Goal: Transaction & Acquisition: Purchase product/service

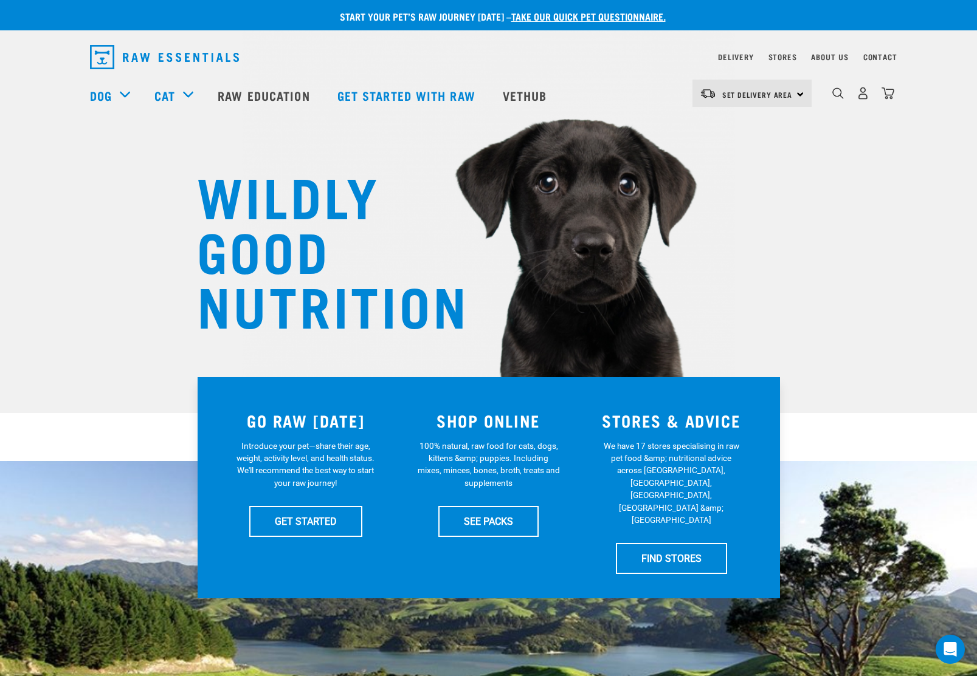
click at [863, 97] on img "dropdown navigation" at bounding box center [862, 93] width 13 height 13
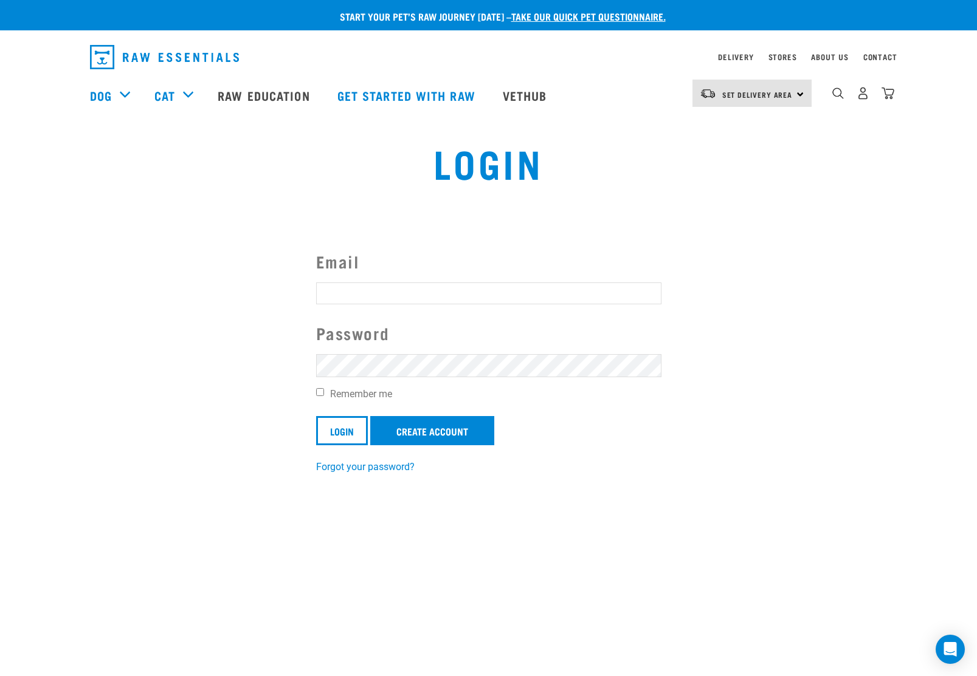
type input "keri.brent@xtra.co.nz"
click at [342, 430] on input "Login" at bounding box center [342, 430] width 52 height 29
click at [344, 420] on input "Login" at bounding box center [342, 430] width 52 height 29
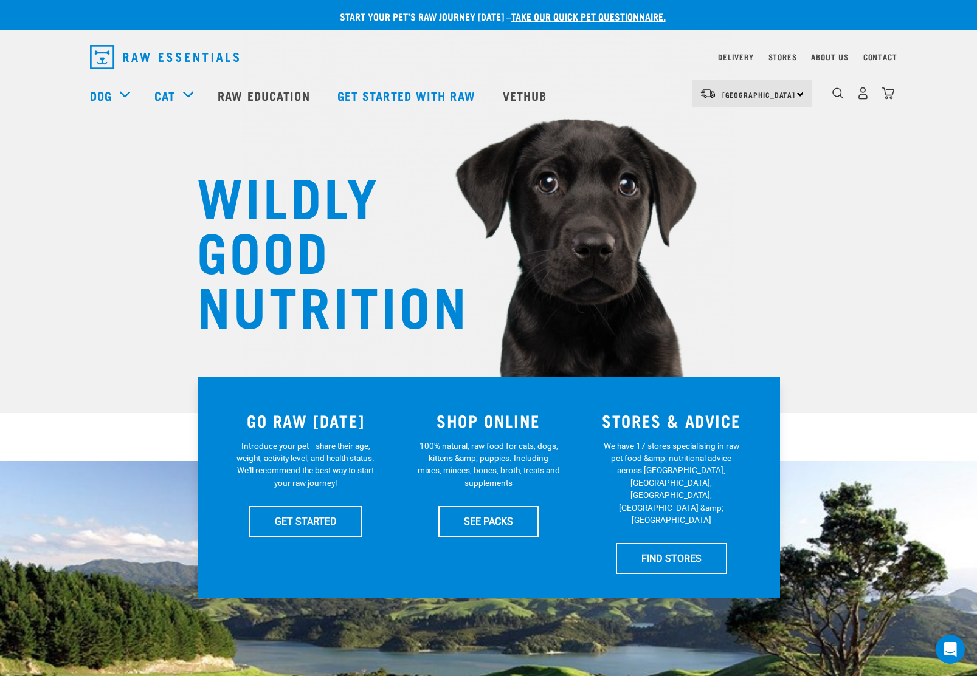
click at [0, 0] on div "Shop All Dog" at bounding box center [0, 0] width 0 height 0
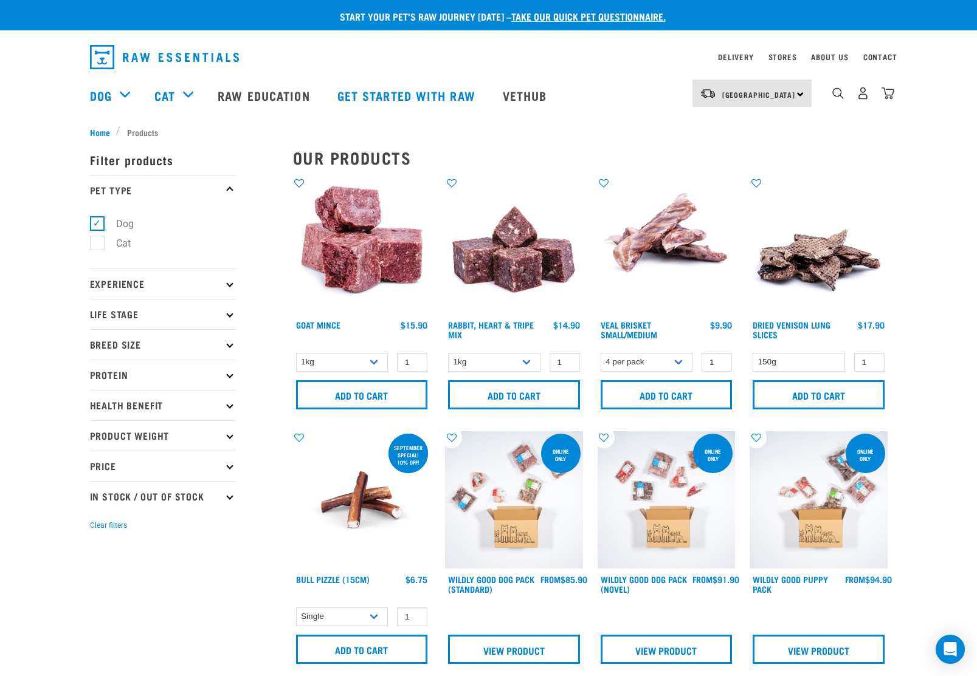
click at [227, 374] on p "Protein" at bounding box center [163, 375] width 146 height 30
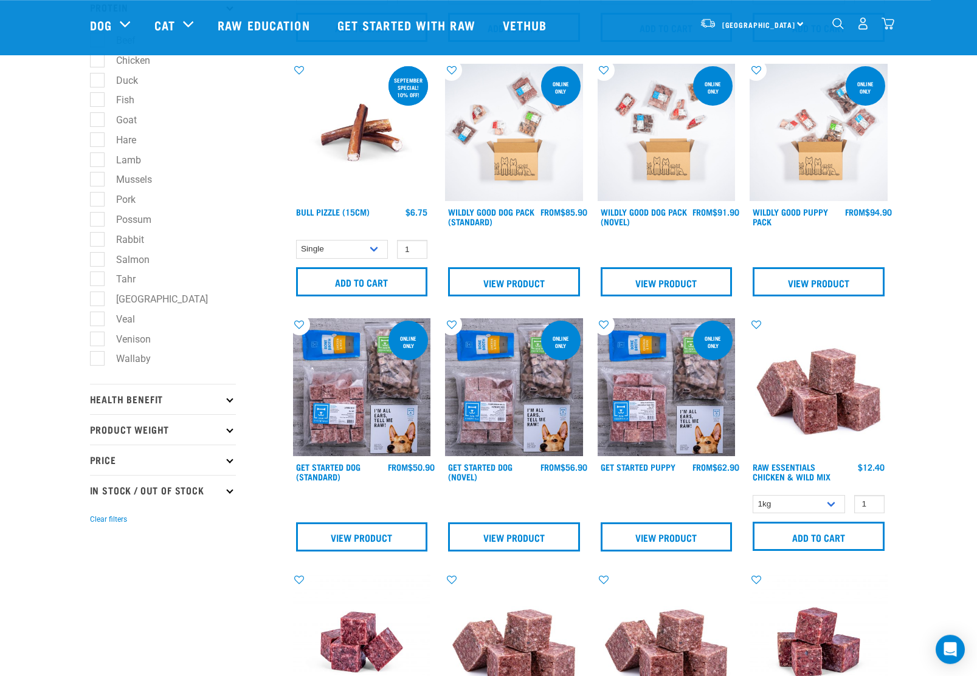
scroll to position [272, 0]
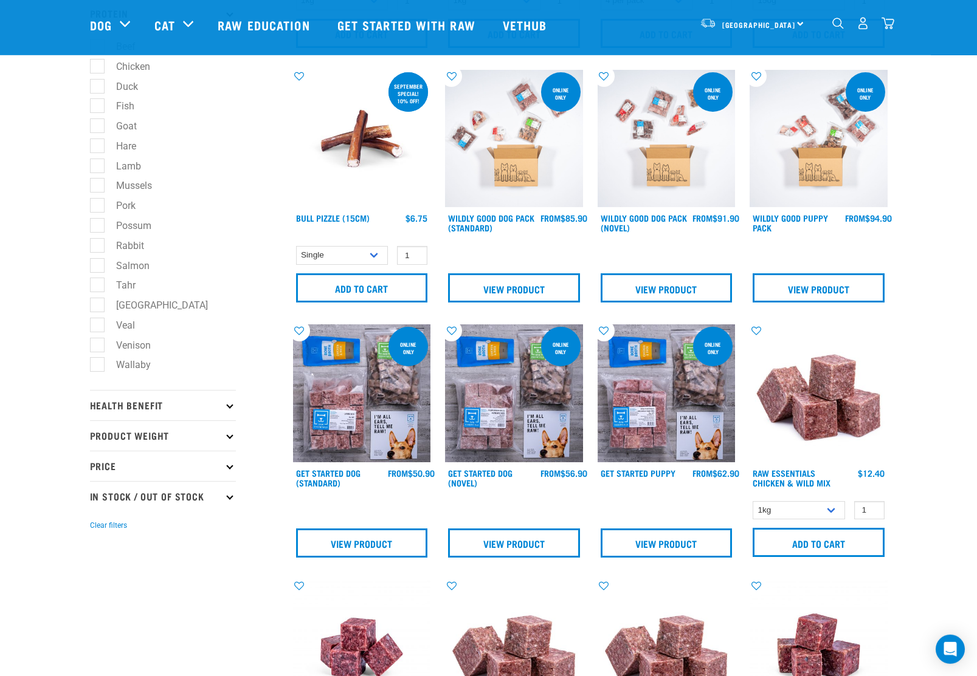
click at [97, 347] on label "Venison" at bounding box center [126, 345] width 59 height 15
click at [96, 347] on input "Venison" at bounding box center [94, 343] width 8 height 8
checkbox input "true"
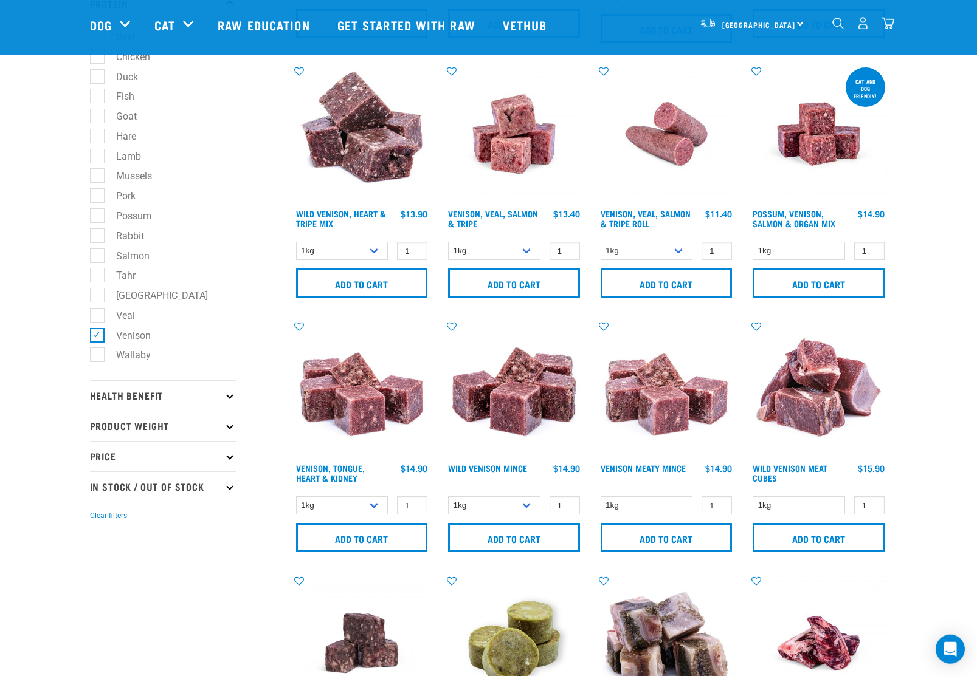
scroll to position [292, 0]
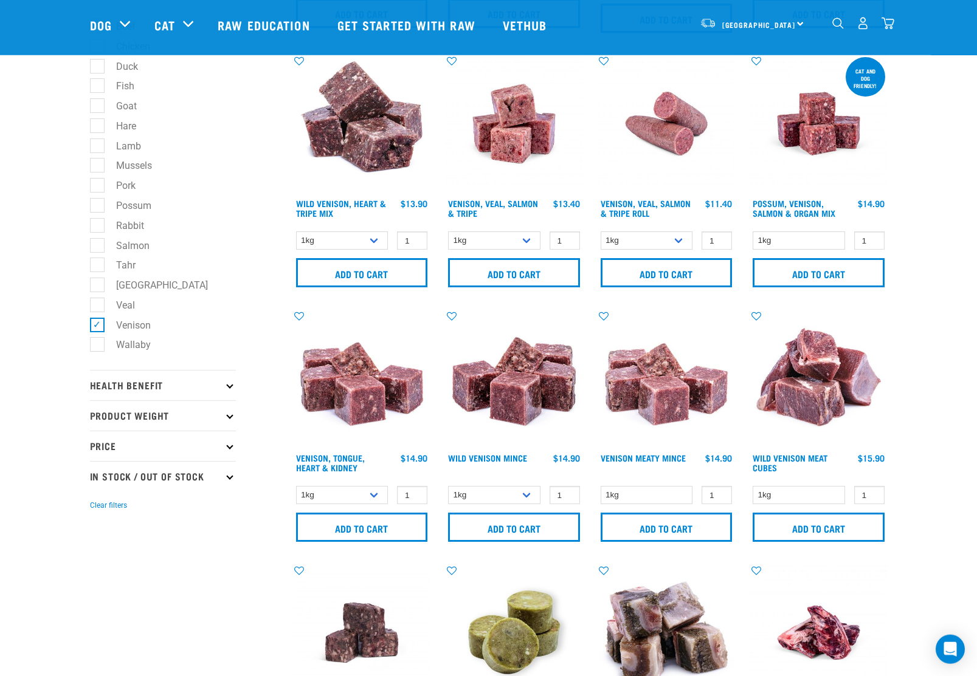
click at [530, 396] on img at bounding box center [514, 378] width 138 height 138
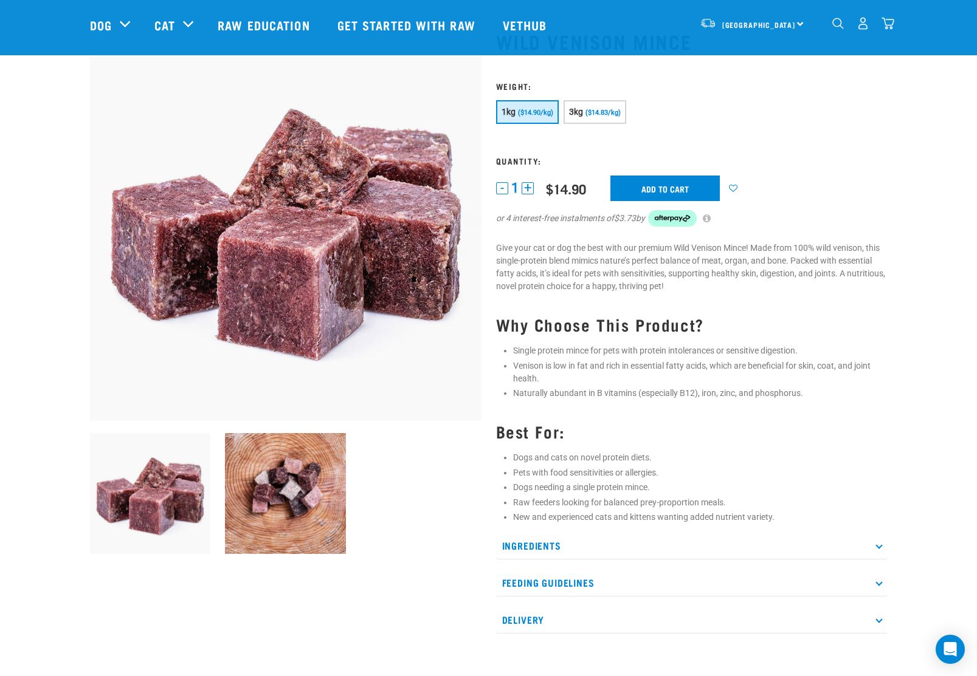
scroll to position [59, 0]
click at [617, 112] on span "($14.83/kg)" at bounding box center [602, 113] width 35 height 8
click at [530, 185] on button "+" at bounding box center [527, 188] width 12 height 12
click at [538, 116] on button "1kg ($14.90/kg)" at bounding box center [527, 112] width 63 height 24
click at [533, 186] on button "+" at bounding box center [527, 188] width 12 height 12
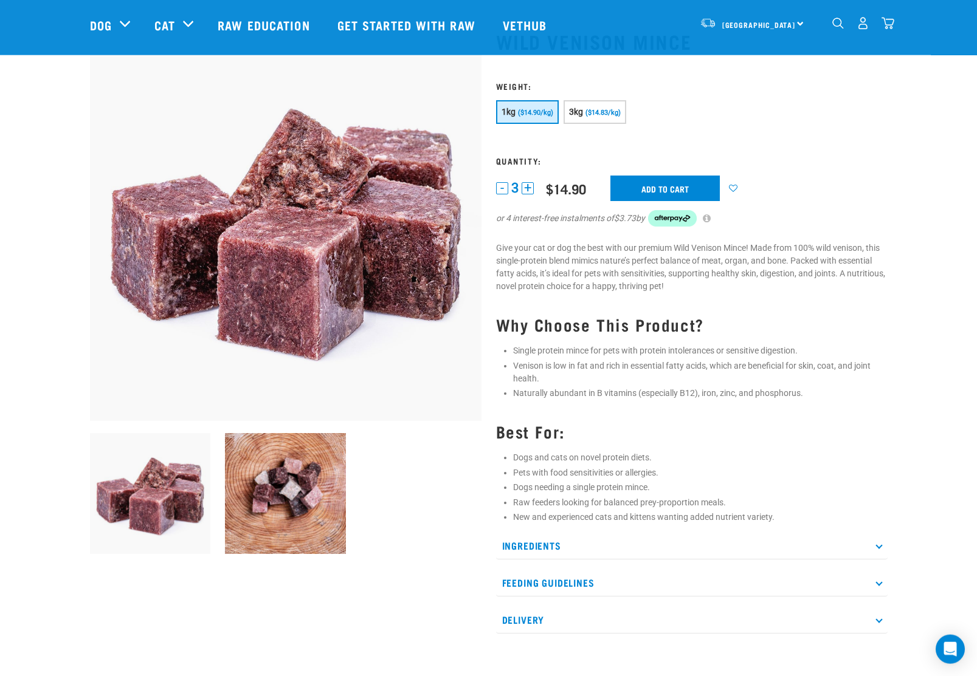
click at [532, 187] on button "+" at bounding box center [527, 188] width 12 height 12
click at [671, 185] on input "Add to cart" at bounding box center [664, 189] width 109 height 26
click at [664, 185] on input "Add to cart" at bounding box center [664, 189] width 109 height 26
click at [499, 185] on button "-" at bounding box center [502, 188] width 12 height 12
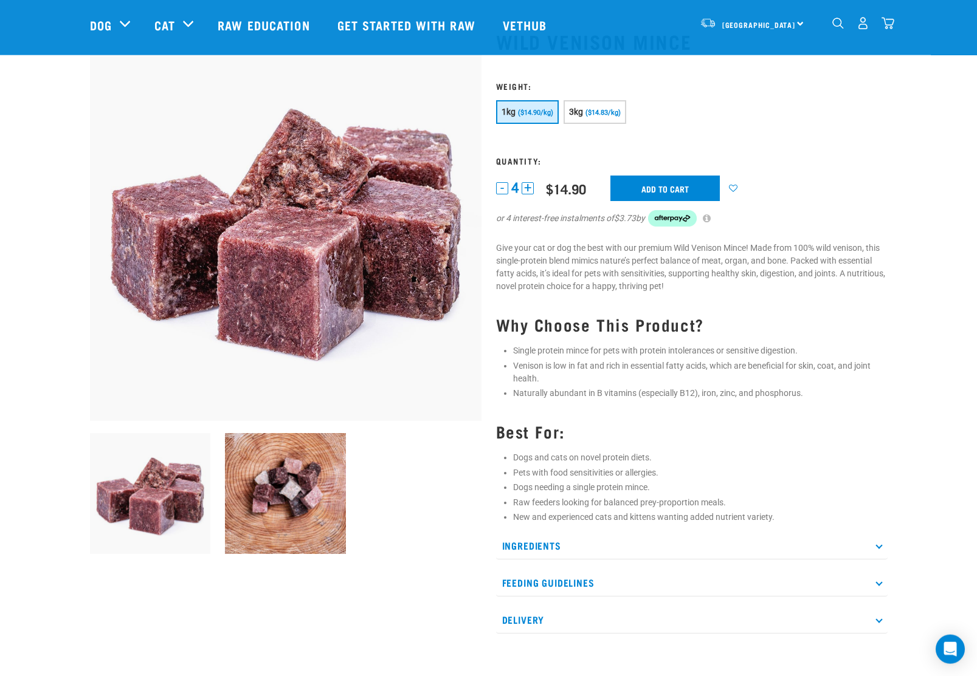
click at [673, 185] on input "Add to cart" at bounding box center [664, 189] width 109 height 26
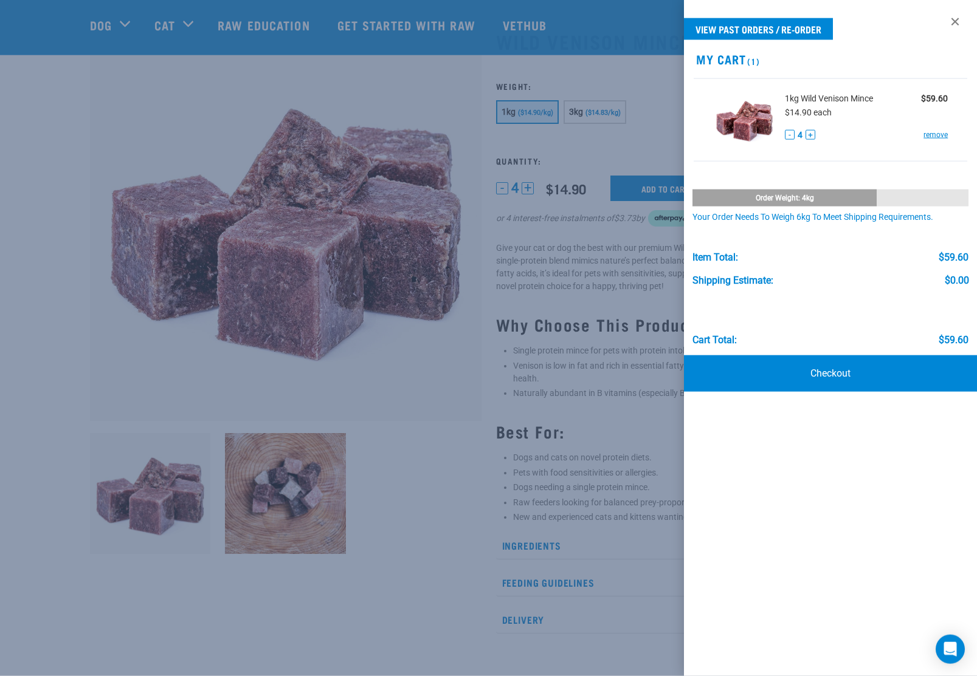
click at [955, 24] on link at bounding box center [954, 21] width 19 height 19
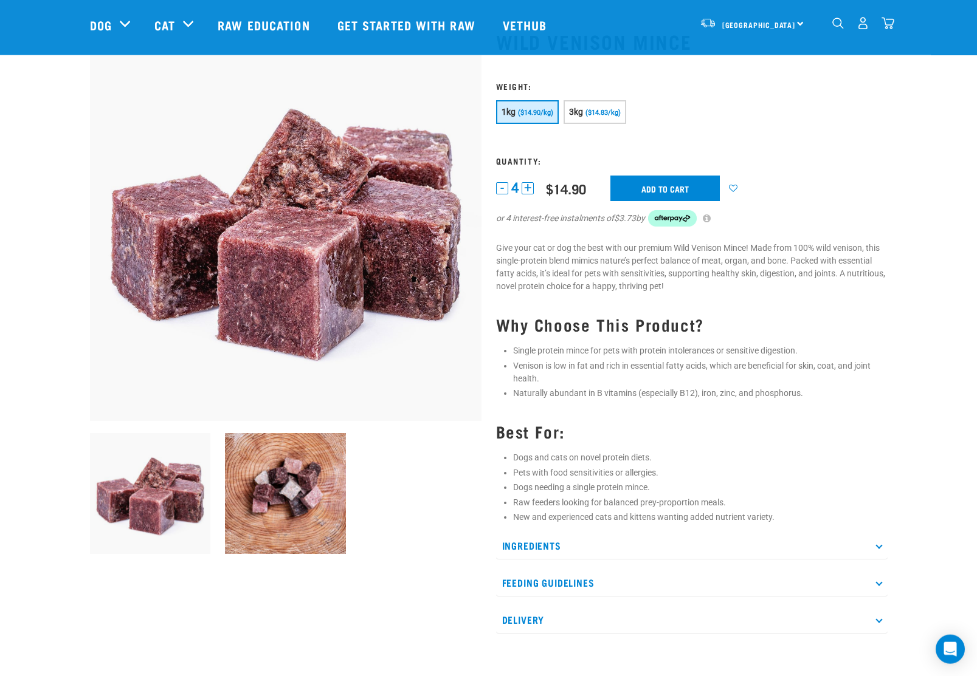
click at [613, 115] on span "($14.83/kg)" at bounding box center [602, 113] width 35 height 8
click at [496, 191] on button "-" at bounding box center [502, 188] width 12 height 12
click at [499, 188] on button "-" at bounding box center [502, 188] width 12 height 12
click at [480, 192] on img at bounding box center [285, 225] width 391 height 391
click at [489, 191] on div "Wild Venison Mince 1kg" at bounding box center [692, 331] width 406 height 637
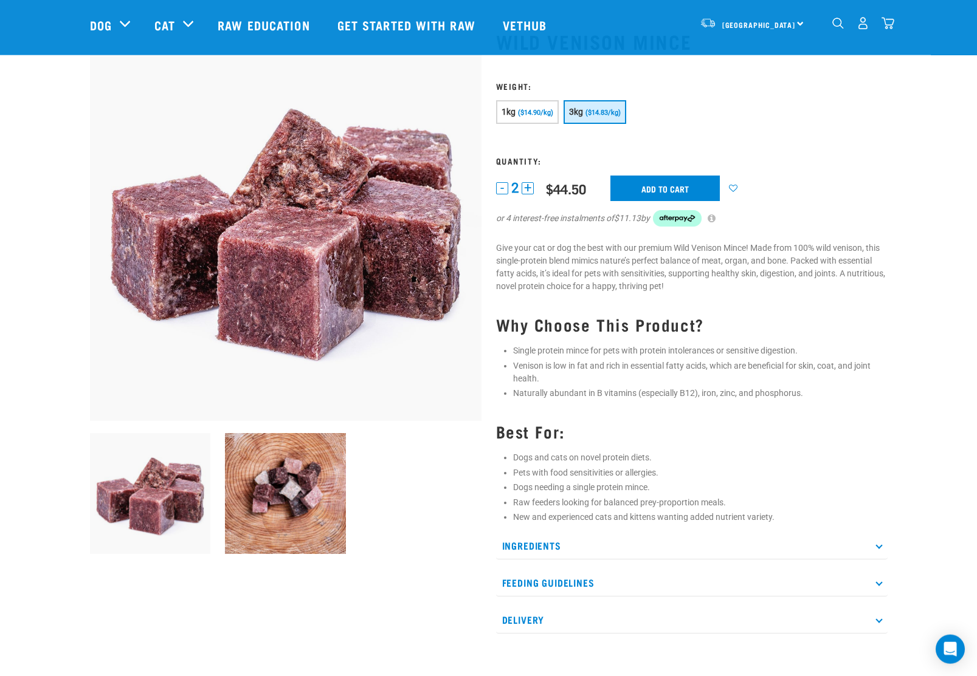
click at [498, 182] on button "-" at bounding box center [502, 188] width 12 height 12
click at [653, 189] on input "Add to cart" at bounding box center [664, 189] width 109 height 26
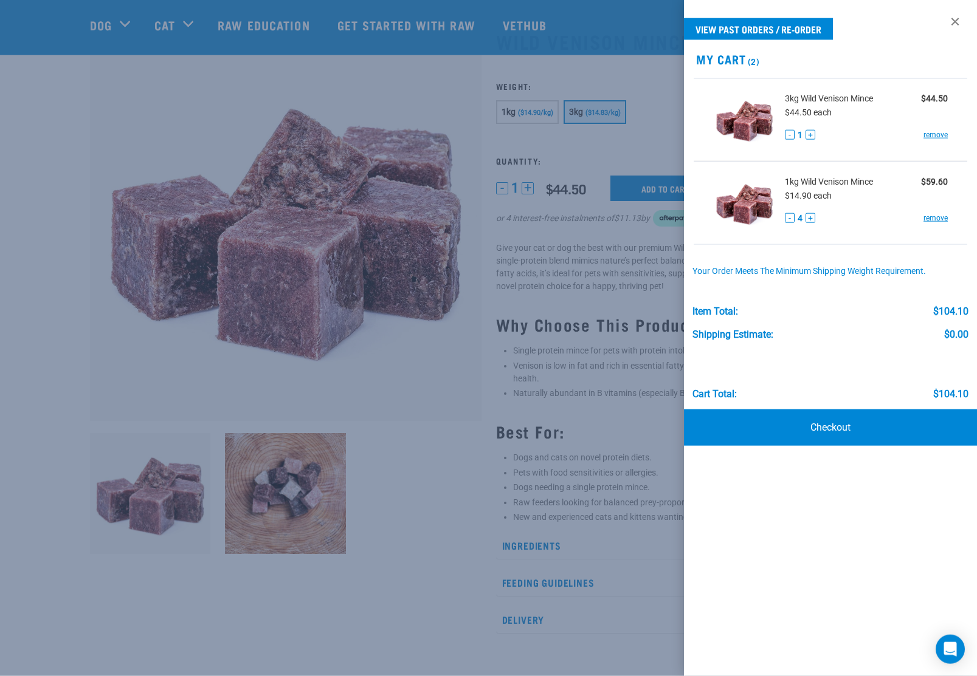
click at [783, 222] on div "1kg Wild Venison Mince $59.60 $14.90 each - 4 + remove" at bounding box center [861, 203] width 172 height 55
click at [788, 214] on button "-" at bounding box center [790, 218] width 10 height 10
click at [852, 429] on link "Checkout" at bounding box center [830, 428] width 293 height 36
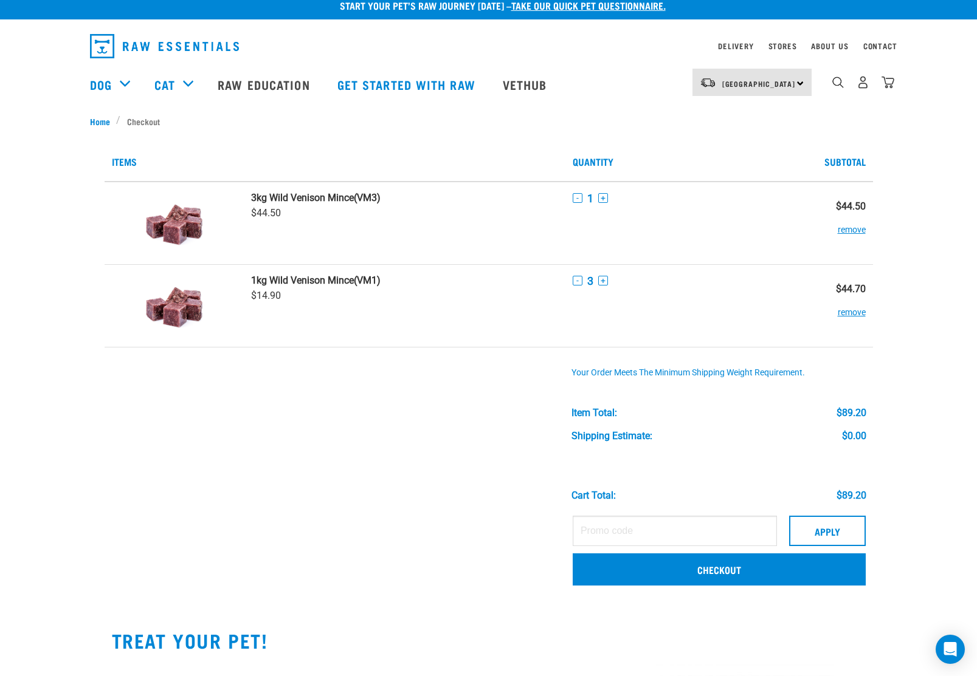
scroll to position [12, 0]
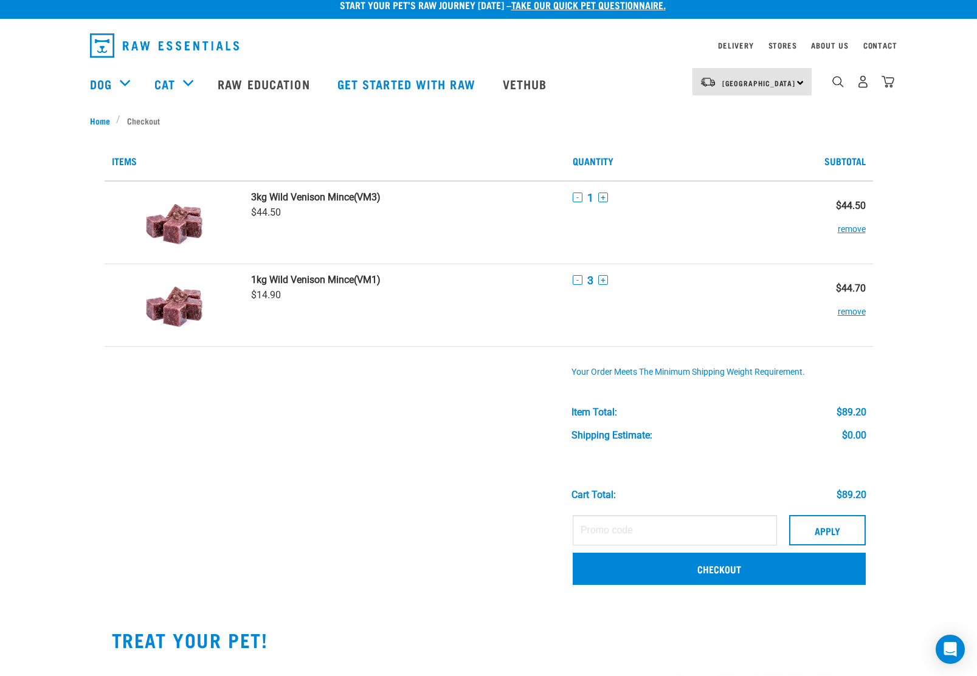
click at [604, 568] on link "Checkout" at bounding box center [718, 569] width 293 height 32
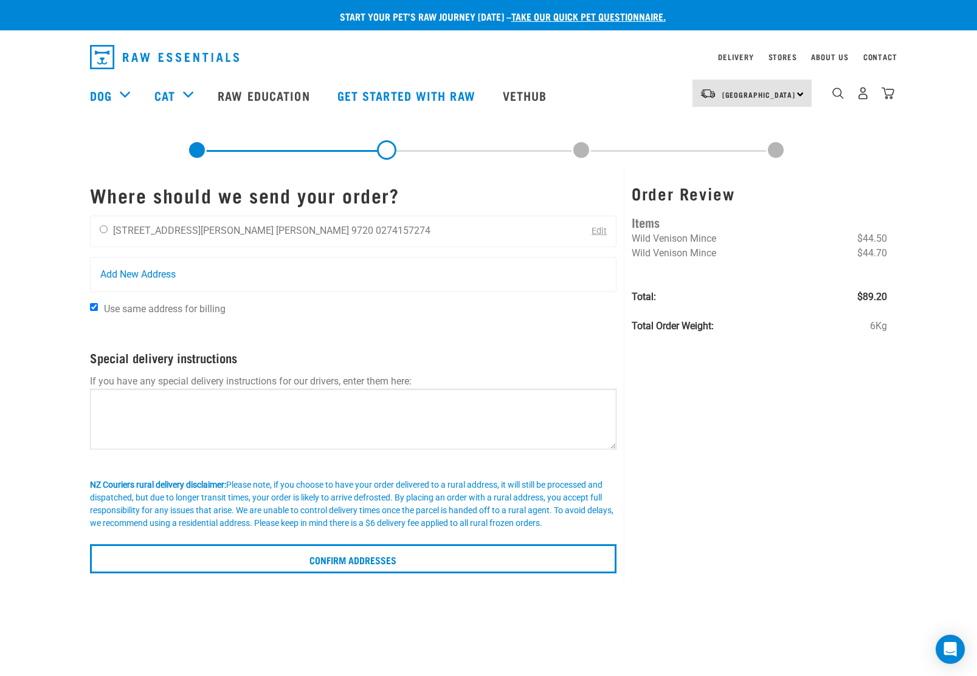
click at [108, 227] on input "radio" at bounding box center [104, 229] width 8 height 8
radio input "true"
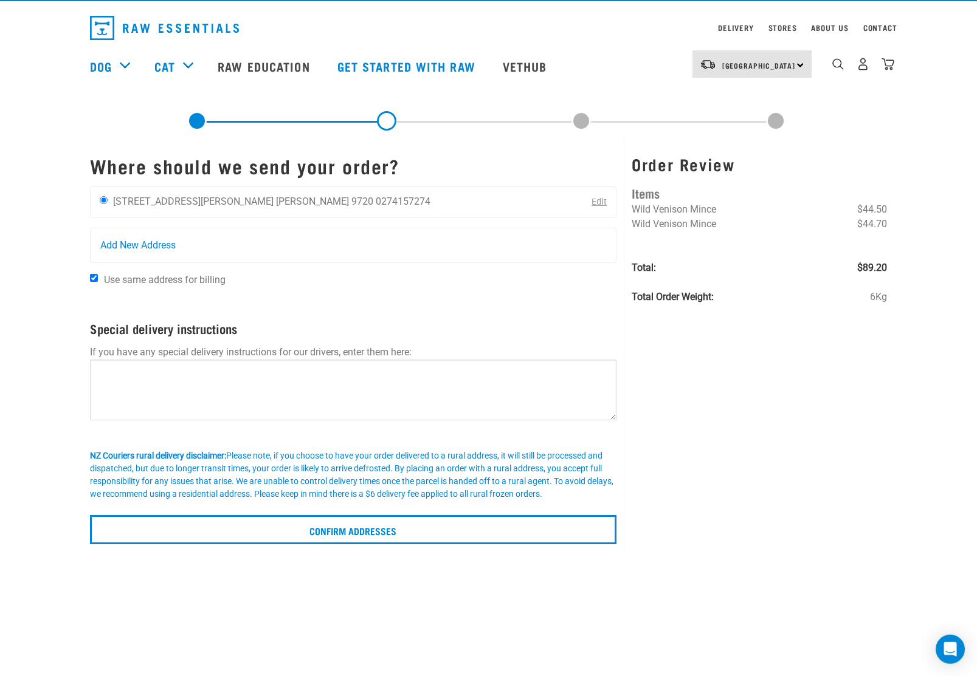
scroll to position [51, 0]
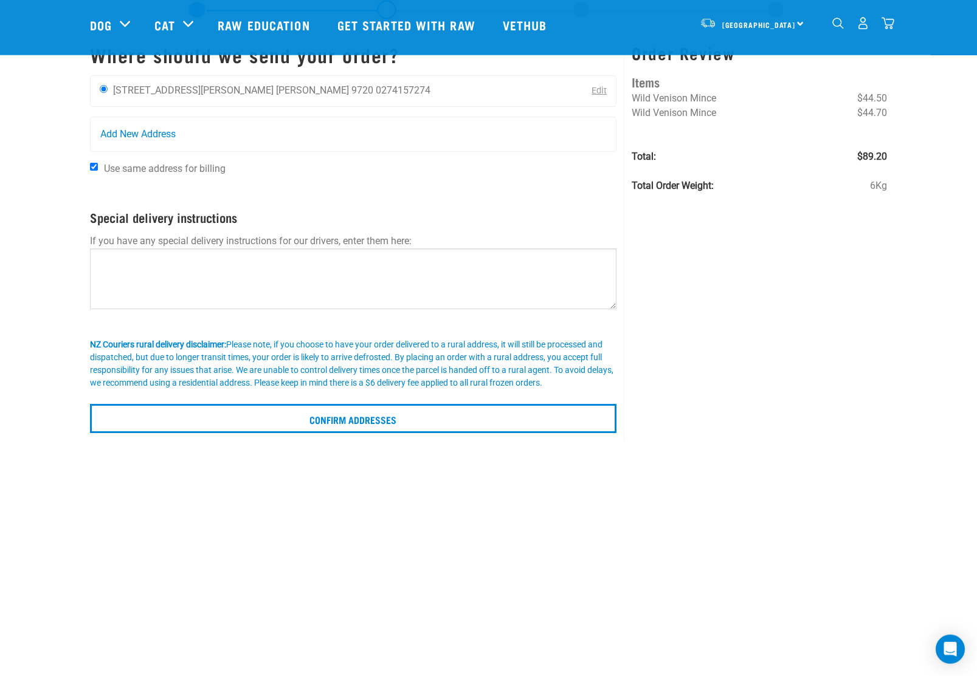
click at [373, 418] on input "Confirm addresses" at bounding box center [353, 418] width 527 height 29
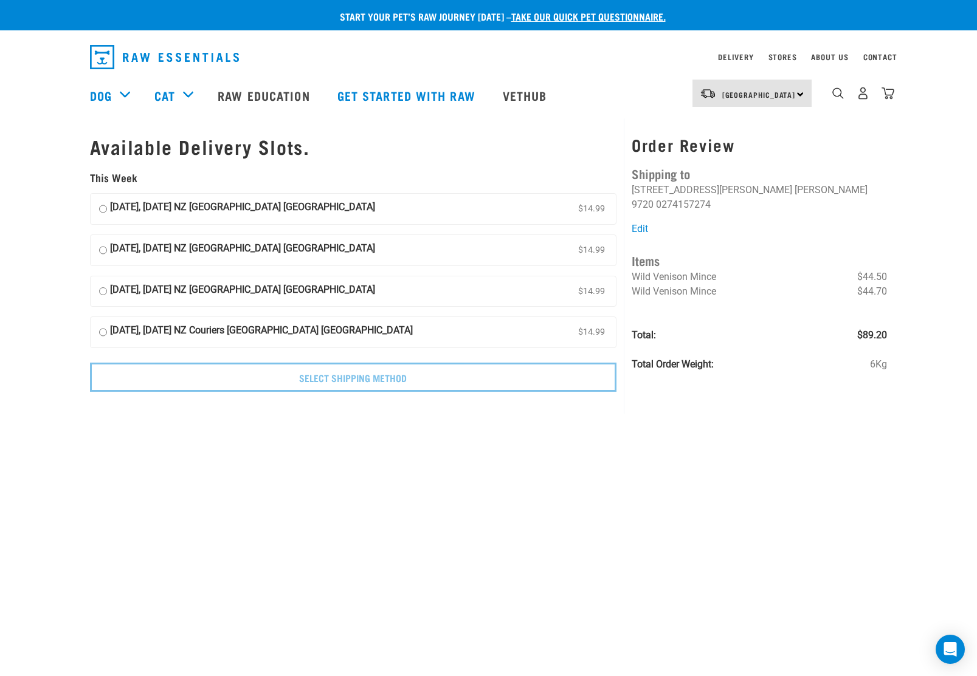
click at [116, 206] on strong "23 September, Tuesday NZ Couriers South Island Long Haul" at bounding box center [242, 209] width 265 height 18
click at [107, 206] on input "23 September, Tuesday NZ Couriers South Island Long Haul $14.99" at bounding box center [103, 209] width 8 height 18
radio input "true"
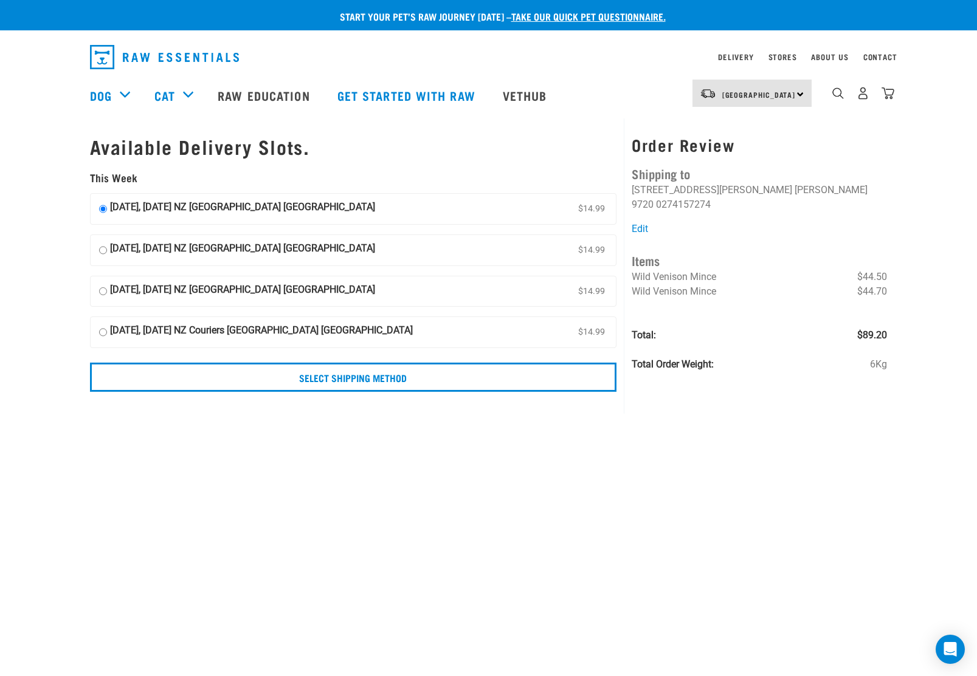
click at [423, 373] on input "Select Shipping Method" at bounding box center [353, 377] width 527 height 29
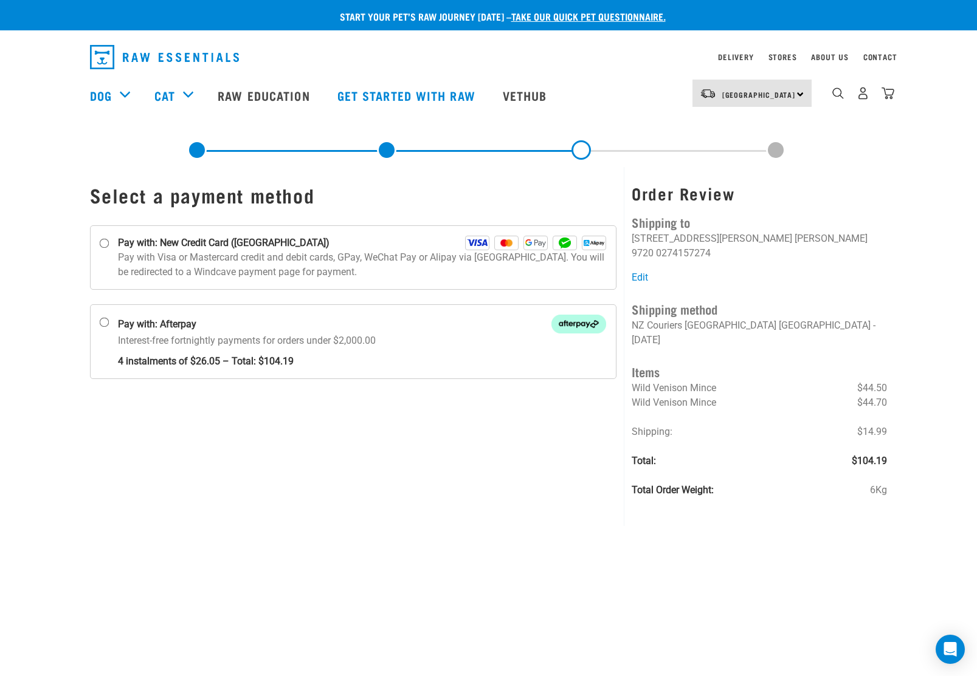
click at [109, 243] on input "Pay with: New Credit Card (Windcave)" at bounding box center [104, 244] width 10 height 10
radio input "true"
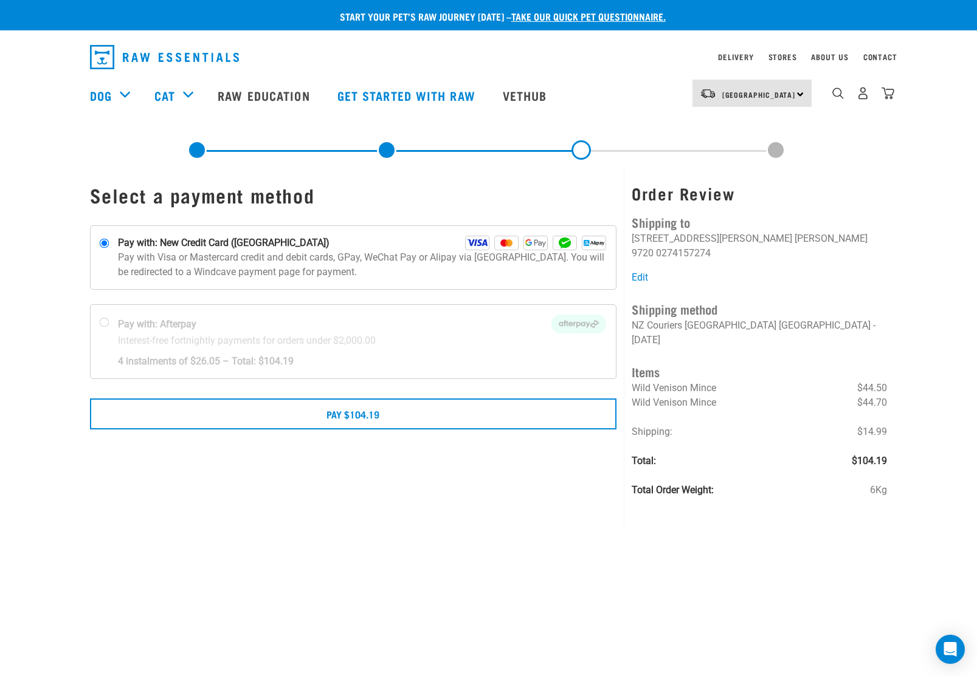
click at [357, 412] on button "Pay $104.19" at bounding box center [353, 414] width 527 height 30
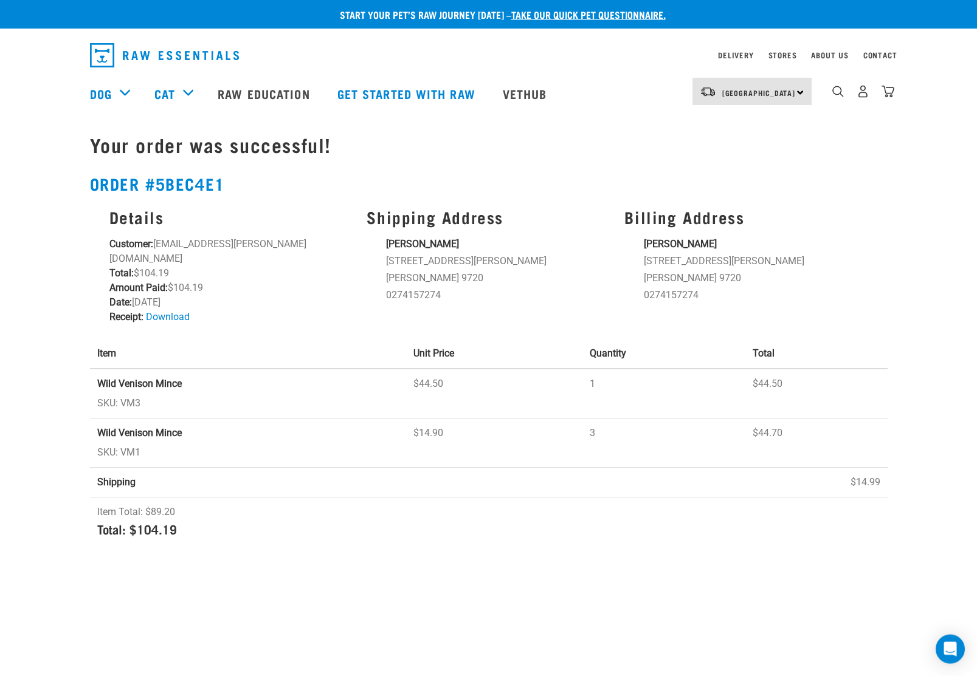
scroll to position [2, 0]
